Goal: Navigation & Orientation: Find specific page/section

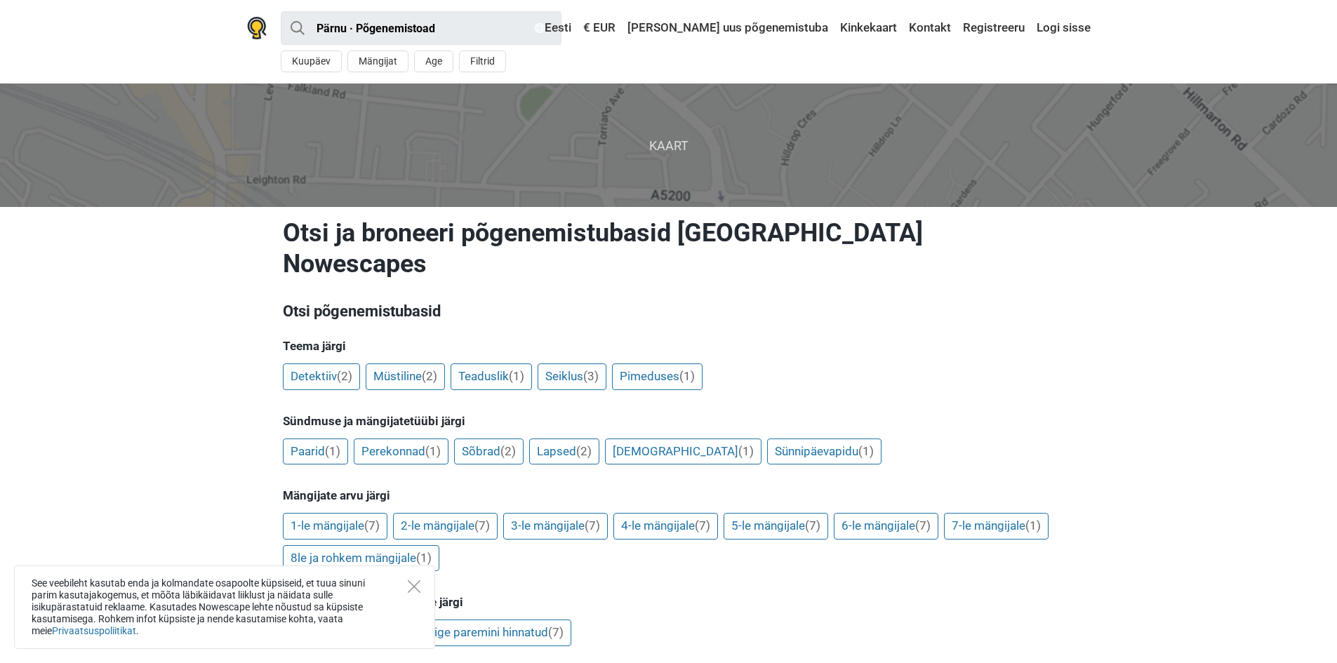
drag, startPoint x: 0, startPoint y: 0, endPoint x: 340, endPoint y: 276, distance: 437.5
click at [352, 300] on h3 "Otsi põgenemistubasid" at bounding box center [669, 311] width 772 height 22
click at [413, 577] on div "See veebileht kasutab enda ja kolmandate osapoolte küpsiseid, et tuua sinuni pa…" at bounding box center [224, 608] width 421 height 84
click at [411, 580] on icon "Close" at bounding box center [414, 586] width 13 height 13
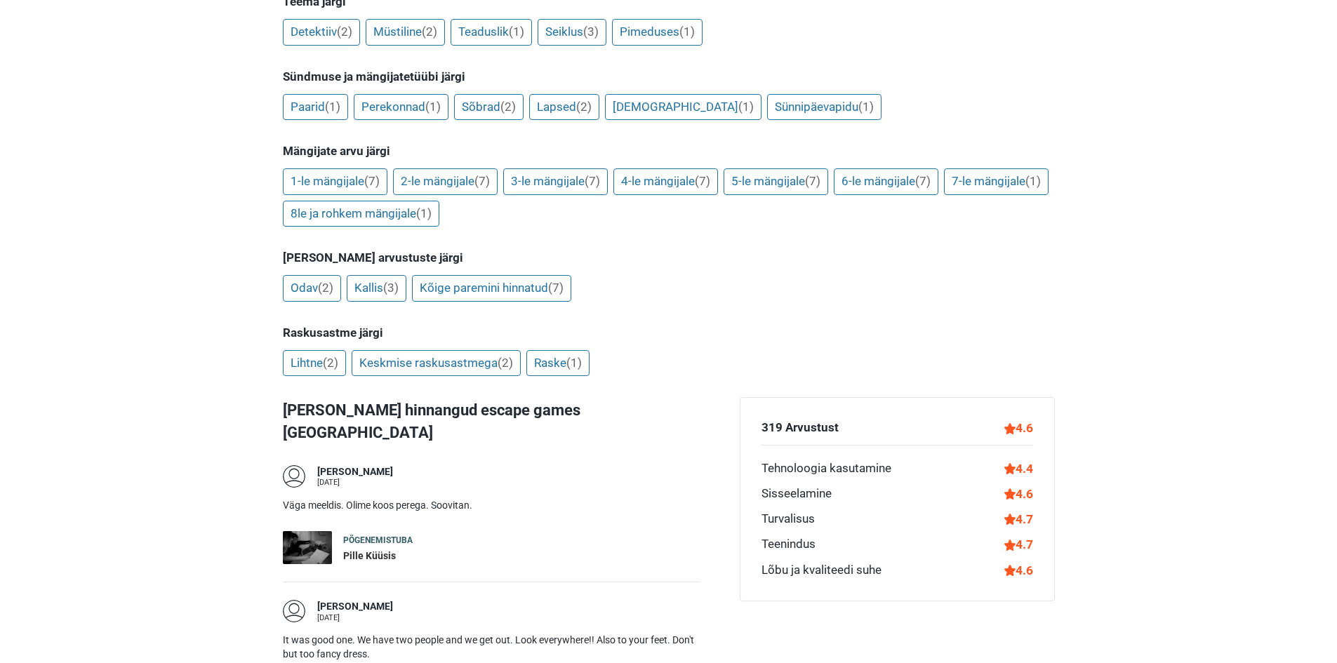
scroll to position [351, 0]
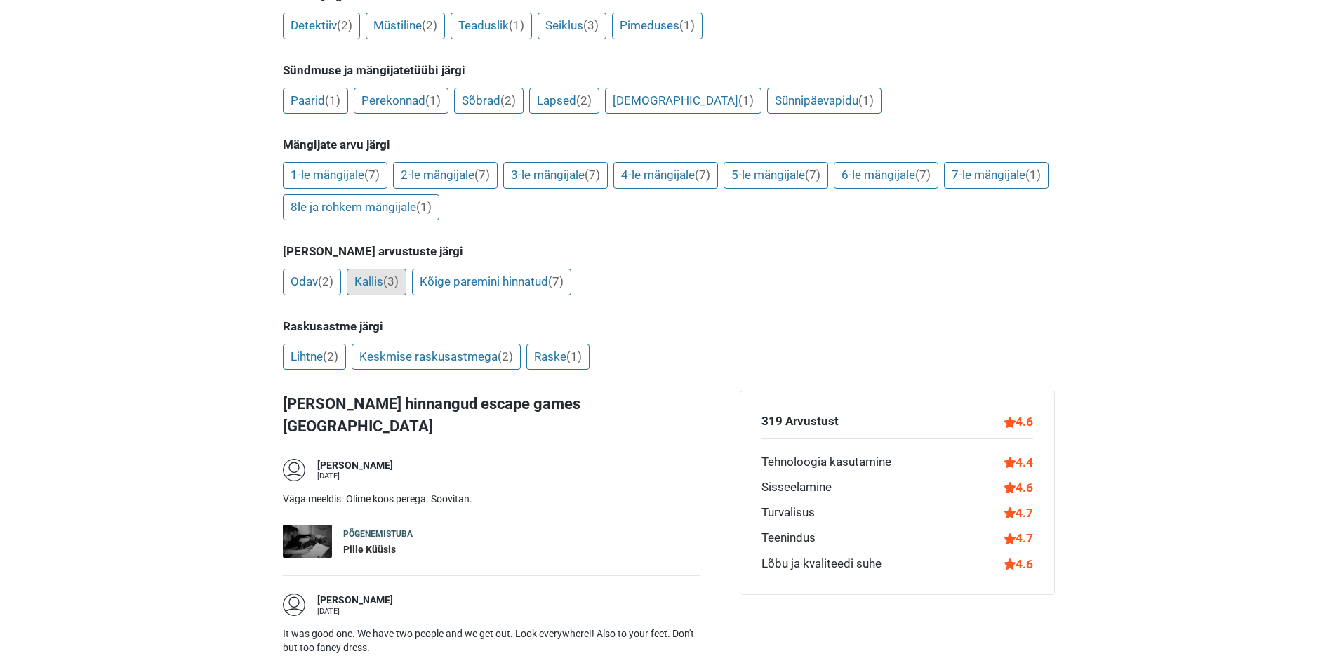
click at [383, 269] on link "Kallis (3)" at bounding box center [377, 282] width 60 height 27
